Goal: Navigation & Orientation: Find specific page/section

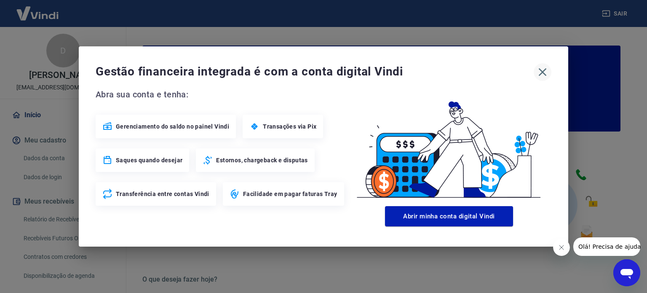
click at [541, 72] on icon "button" at bounding box center [543, 72] width 8 height 8
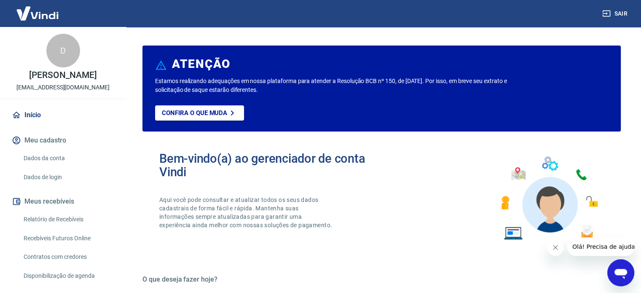
click at [556, 245] on icon "Fechar mensagem da empresa" at bounding box center [555, 247] width 7 height 7
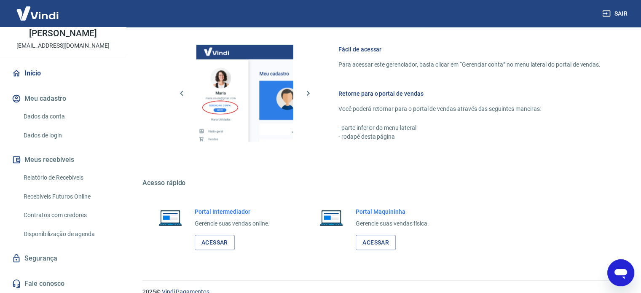
scroll to position [460, 0]
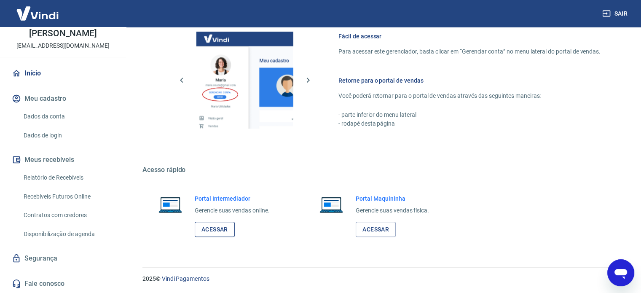
click at [221, 230] on link "Acessar" at bounding box center [215, 230] width 40 height 16
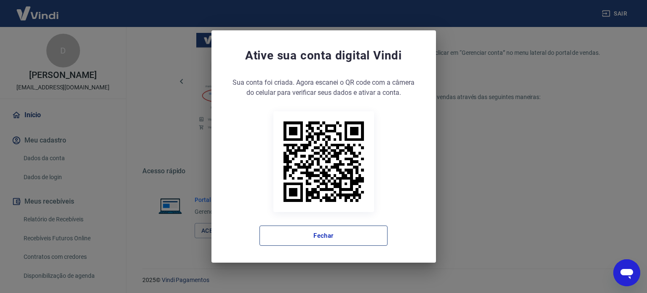
click at [349, 235] on button "Fechar" at bounding box center [323, 235] width 128 height 20
